Goal: Task Accomplishment & Management: Manage account settings

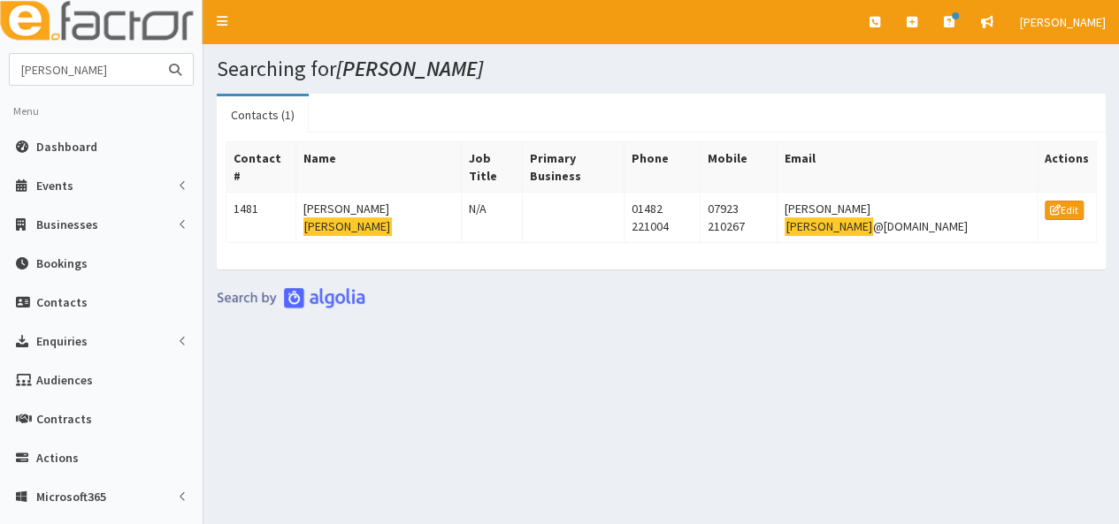
drag, startPoint x: 94, startPoint y: 65, endPoint x: 0, endPoint y: 79, distance: 94.8
click at [0, 79] on section "wagstaff Menu Dashboard Events Events Campaigns" at bounding box center [101, 406] width 202 height 706
type input "threadgold"
click at [157, 54] on button "submit" at bounding box center [174, 69] width 35 height 31
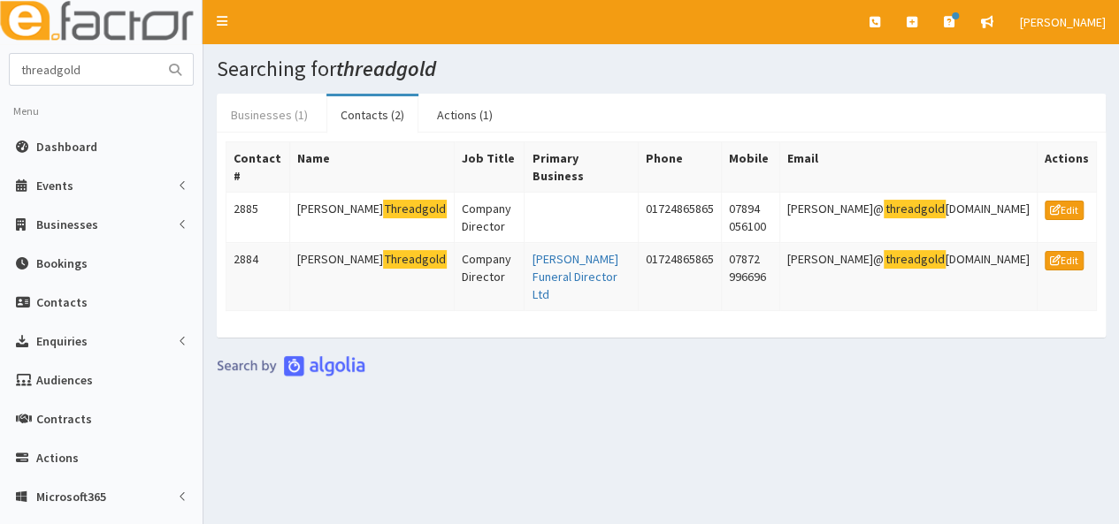
click at [241, 109] on link "Businesses (1)" at bounding box center [269, 114] width 105 height 37
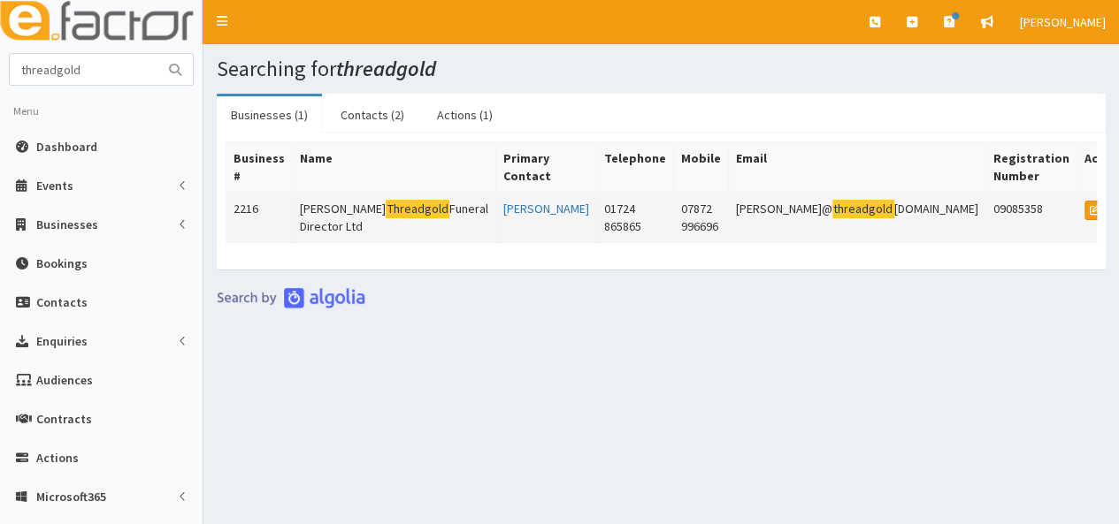
click at [320, 213] on td "[PERSON_NAME] Funeral Director Ltd" at bounding box center [394, 218] width 203 height 50
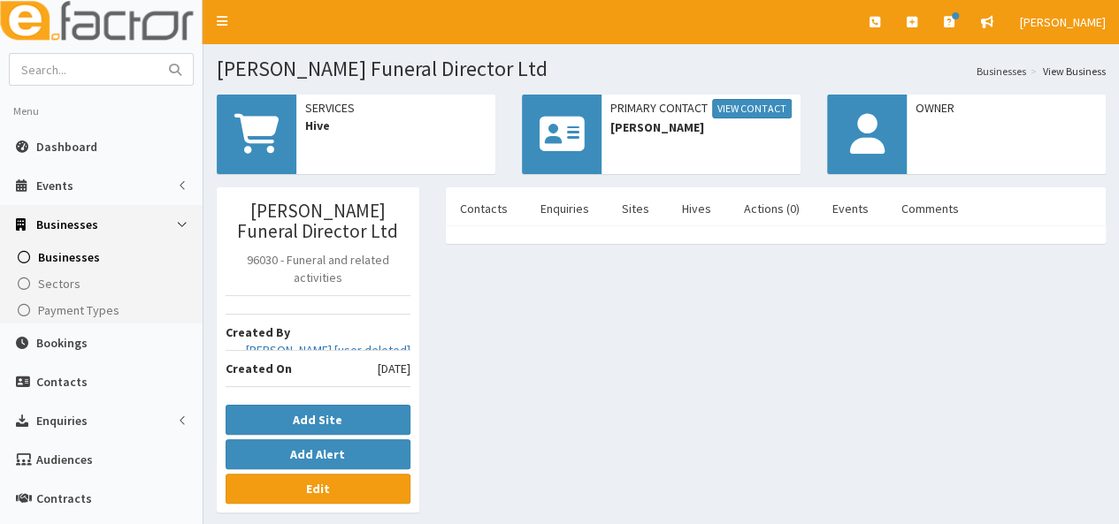
click at [255, 116] on icon at bounding box center [256, 134] width 45 height 40
click at [364, 492] on link "Edit" at bounding box center [317, 489] width 185 height 30
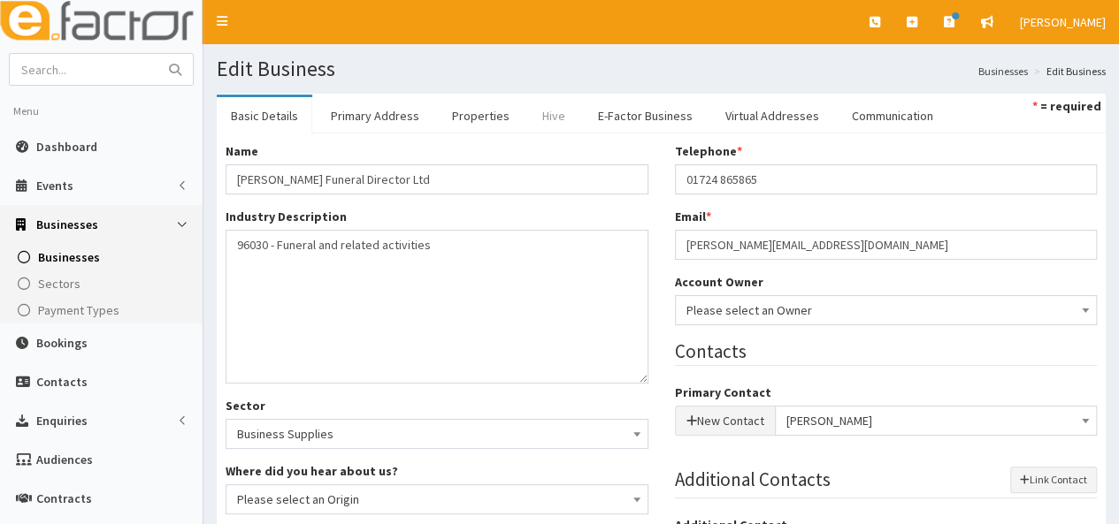
click at [545, 118] on link "Hive" at bounding box center [553, 115] width 51 height 37
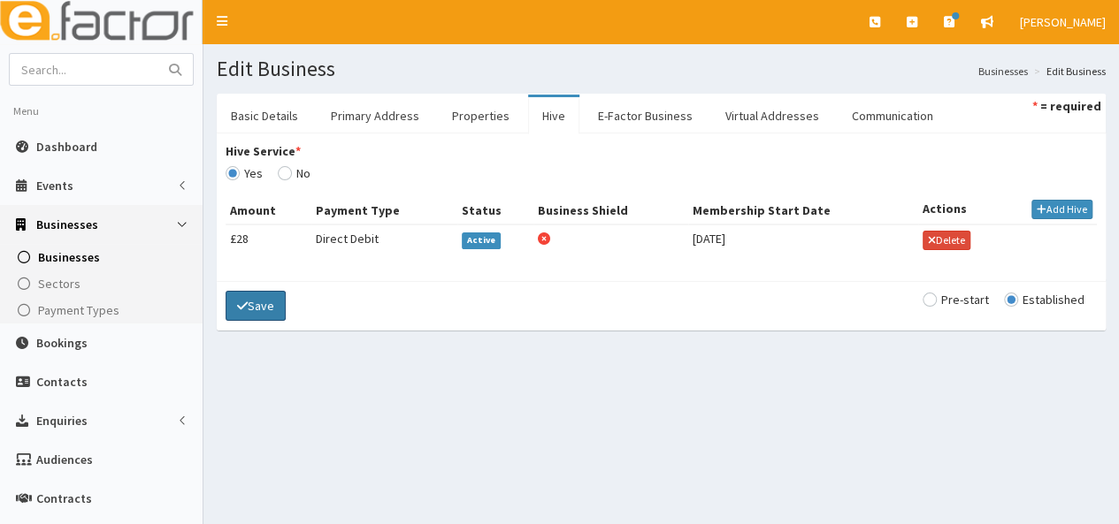
click at [267, 302] on button "Save" at bounding box center [255, 306] width 60 height 30
